Goal: Task Accomplishment & Management: Manage account settings

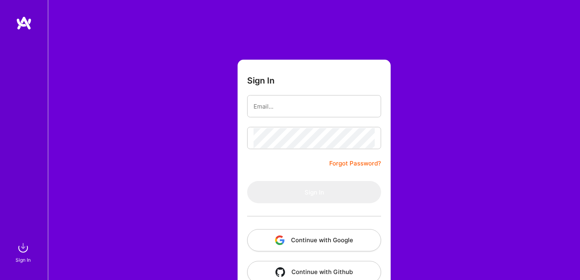
type input "[EMAIL_ADDRESS][DOMAIN_NAME]"
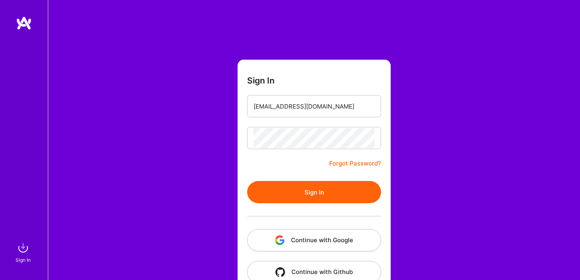
click at [316, 193] on button "Sign In" at bounding box center [314, 192] width 134 height 22
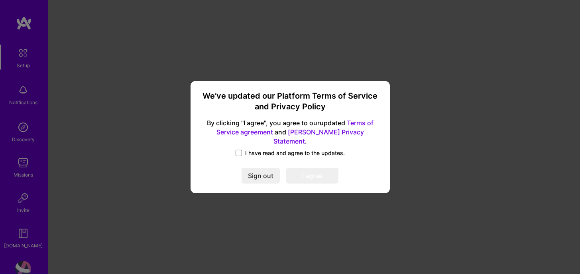
click at [294, 149] on span "I have read and agree to the updates." at bounding box center [295, 153] width 100 height 8
click at [0, 0] on input "I have read and agree to the updates." at bounding box center [0, 0] width 0 height 0
click at [304, 168] on button "I agree" at bounding box center [312, 176] width 52 height 16
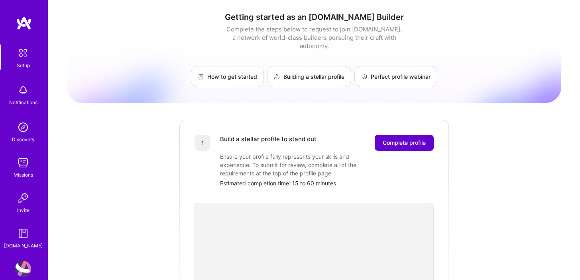
click at [409, 139] on span "Complete profile" at bounding box center [403, 143] width 43 height 8
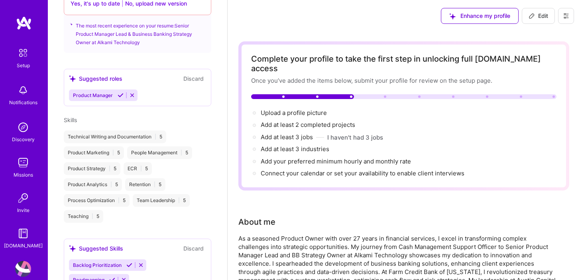
scroll to position [316, 0]
click at [185, 152] on div "People Management | 5" at bounding box center [159, 152] width 65 height 13
click at [167, 153] on div "People Management | 5" at bounding box center [159, 152] width 65 height 13
click at [184, 151] on div "People Management | 5" at bounding box center [159, 152] width 65 height 13
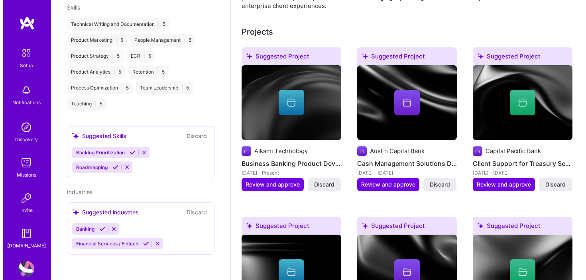
scroll to position [309, 0]
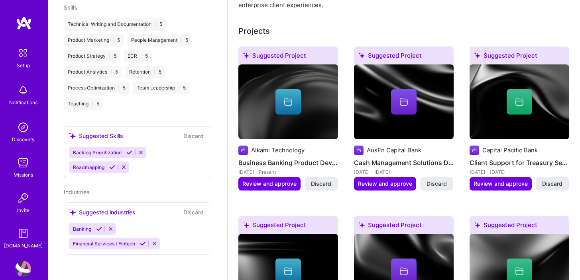
click at [288, 97] on icon at bounding box center [288, 102] width 10 height 10
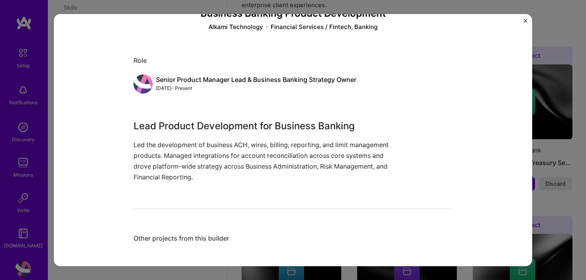
scroll to position [59, 0]
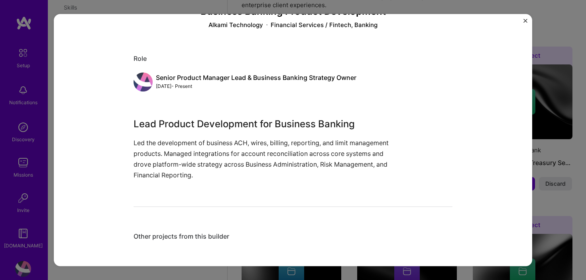
click at [525, 22] on img "Close" at bounding box center [525, 21] width 4 height 4
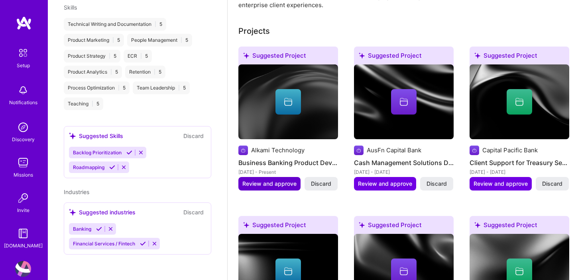
click at [280, 180] on span "Review and approve" at bounding box center [269, 184] width 54 height 8
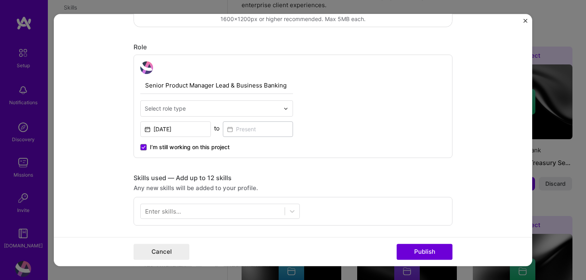
scroll to position [231, 0]
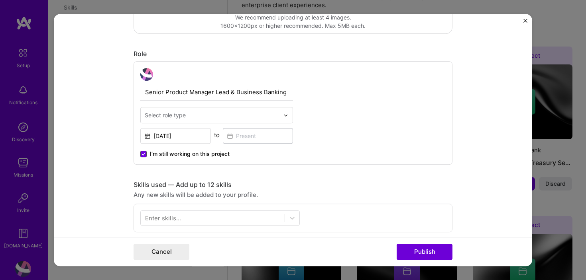
click at [142, 153] on span at bounding box center [143, 154] width 6 height 6
click at [0, 0] on input "I’m still working on this project" at bounding box center [0, 0] width 0 height 0
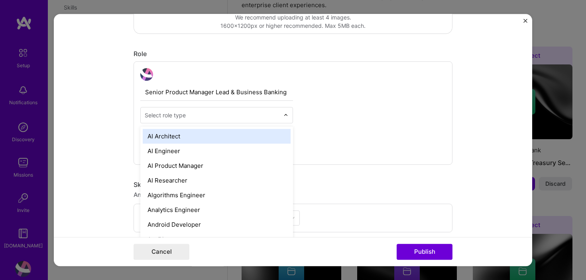
click at [209, 112] on input "text" at bounding box center [212, 115] width 135 height 8
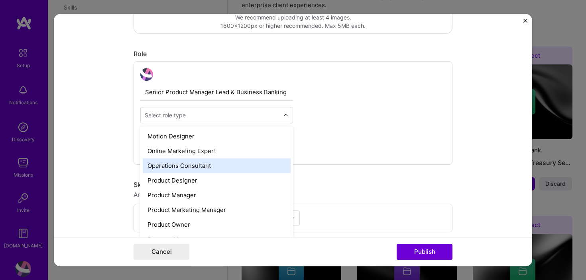
scroll to position [682, 0]
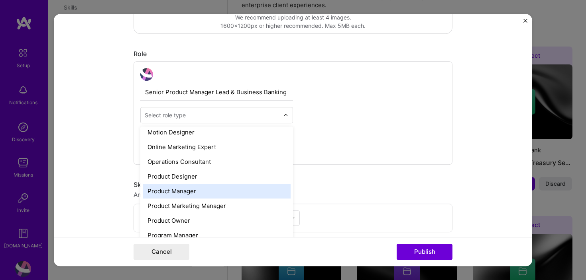
click at [200, 192] on div "Product Manager" at bounding box center [217, 191] width 148 height 15
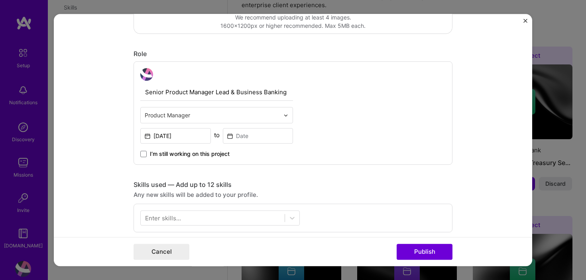
click at [206, 119] on input "text" at bounding box center [212, 115] width 135 height 8
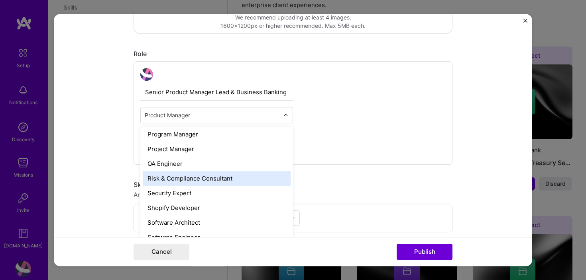
scroll to position [778, 0]
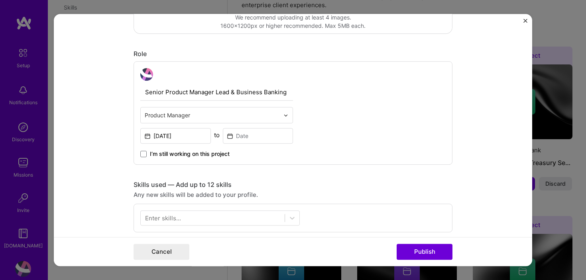
click at [346, 123] on div "Senior Product Manager Lead & Business Banking Strategy Owner Product Manager […" at bounding box center [292, 113] width 319 height 104
click at [189, 136] on input "[DATE]" at bounding box center [175, 136] width 71 height 16
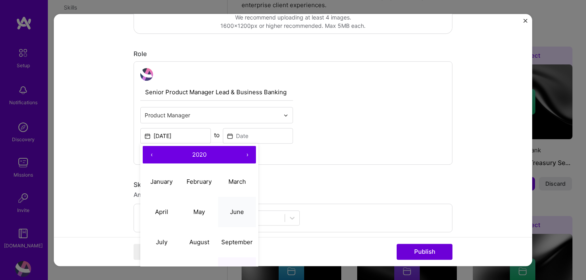
click at [230, 211] on abbr "June" at bounding box center [237, 212] width 14 height 8
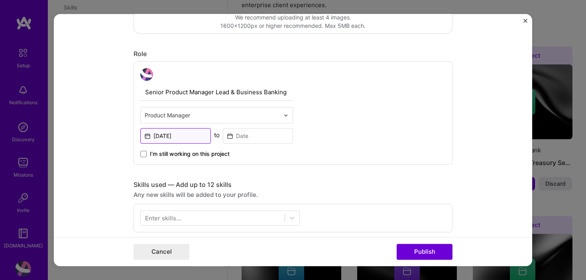
click at [187, 136] on input "[DATE]" at bounding box center [175, 136] width 71 height 16
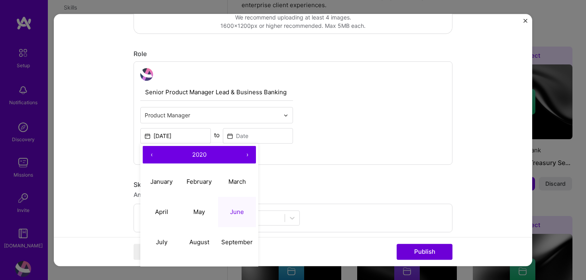
click at [245, 155] on button "›" at bounding box center [247, 155] width 18 height 18
click at [234, 212] on abbr "June" at bounding box center [237, 212] width 14 height 8
type input "[DATE]"
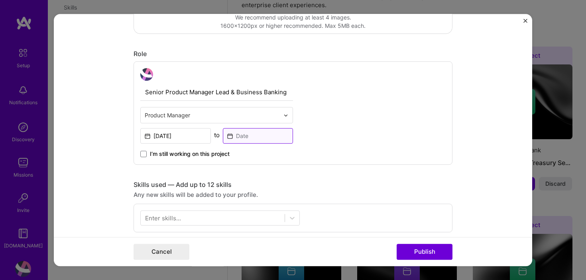
click at [259, 138] on input at bounding box center [258, 136] width 71 height 16
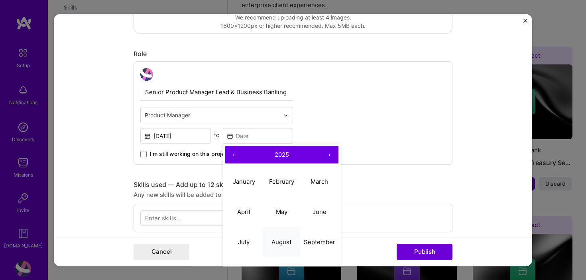
click at [278, 244] on abbr "August" at bounding box center [281, 243] width 20 height 8
type input "[DATE]"
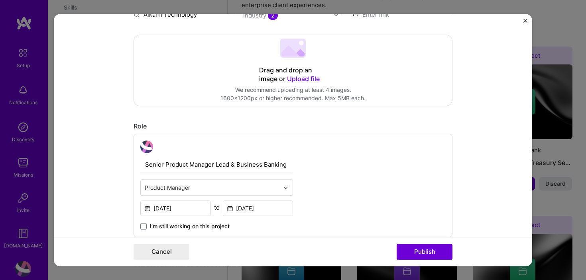
scroll to position [158, 0]
